Goal: Transaction & Acquisition: Book appointment/travel/reservation

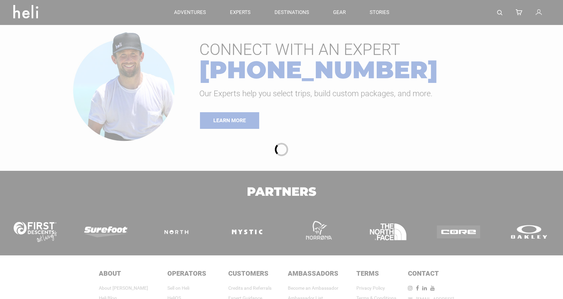
type input "Ski & Ride"
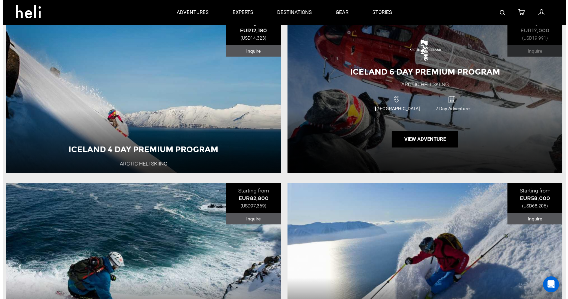
scroll to position [63, 0]
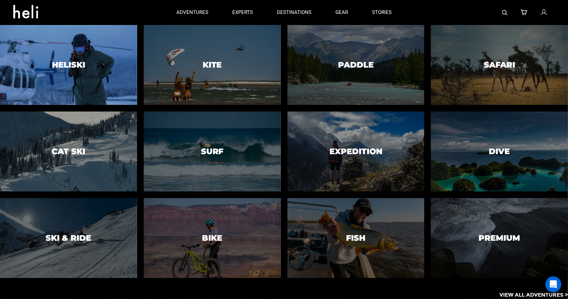
click at [75, 81] on div at bounding box center [69, 65] width 140 height 82
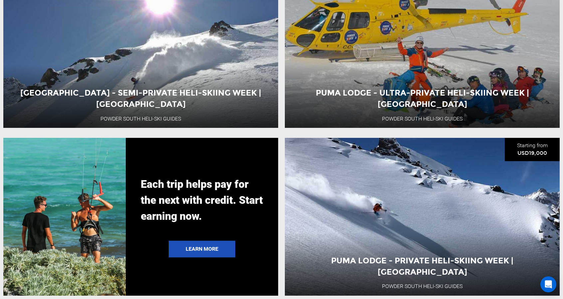
scroll to position [1365, 0]
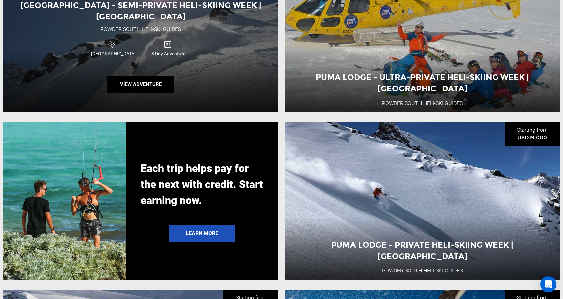
type input "Ski & Ride"
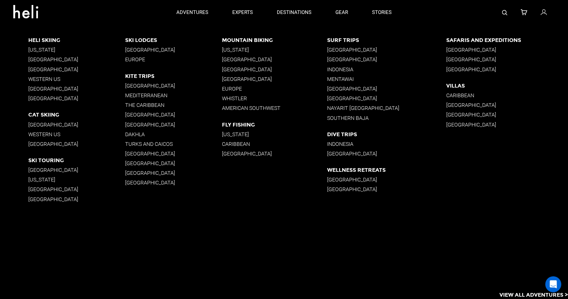
click at [39, 99] on p "[GEOGRAPHIC_DATA]" at bounding box center [76, 98] width 97 height 6
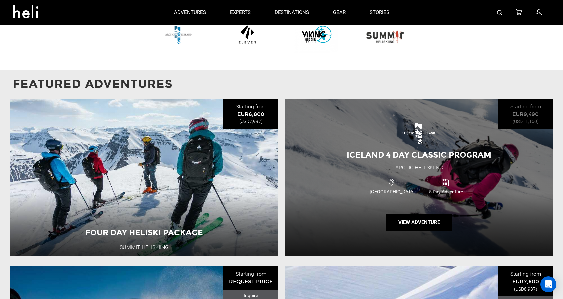
scroll to position [593, 0]
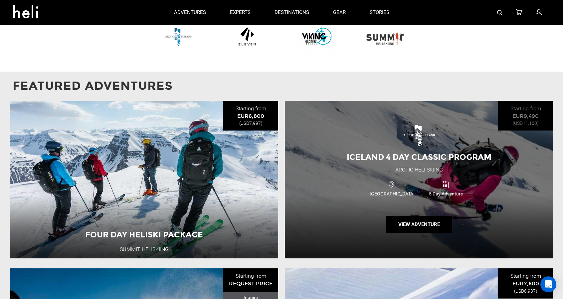
click at [423, 152] on span "Iceland 4 Day Classic Program" at bounding box center [419, 157] width 145 height 10
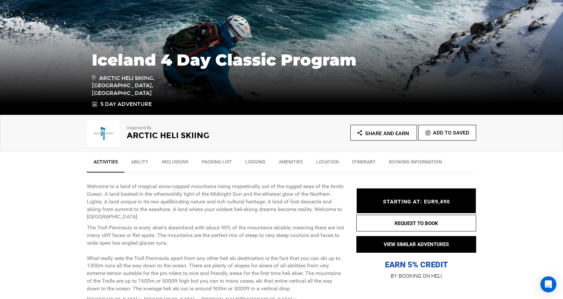
scroll to position [142, 0]
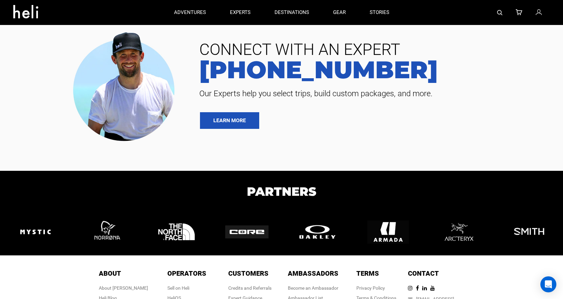
type input "Ski & Ride"
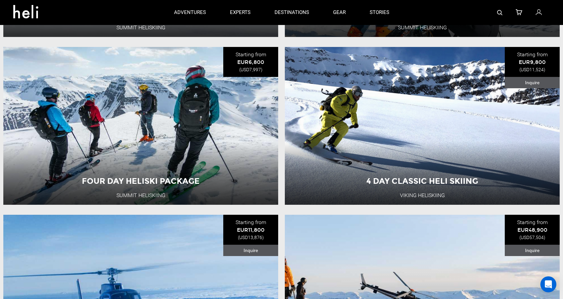
scroll to position [902, 0]
